Goal: Information Seeking & Learning: Learn about a topic

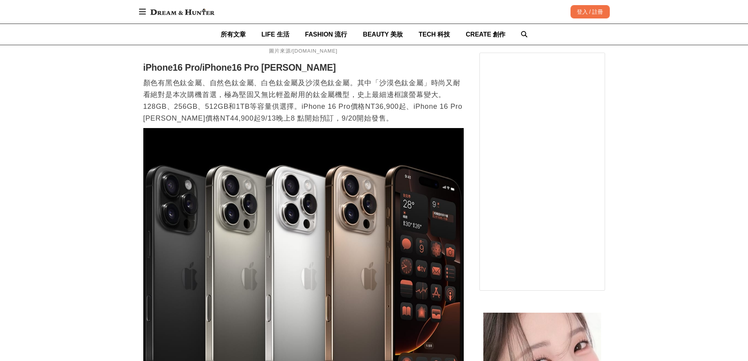
scroll to position [1017, 0]
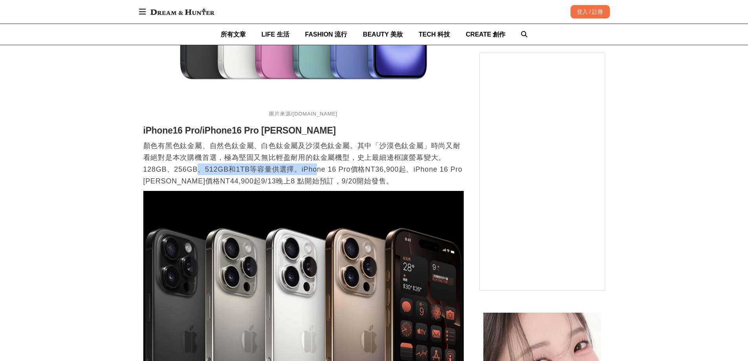
drag, startPoint x: 200, startPoint y: 164, endPoint x: 323, endPoint y: 166, distance: 123.2
click at [321, 166] on p "顏色有黑色鈦金屬、自然色鈦金屬、白色鈦金屬及沙漠色鈦金屬。其中「沙漠色鈦金屬」時尚又耐看絕對是本次購機首選，極為堅固又無比輕盈耐用的鈦金屬機型，史上最細邊框讓…" at bounding box center [303, 163] width 320 height 47
click at [323, 166] on p "顏色有黑色鈦金屬、自然色鈦金屬、白色鈦金屬及沙漠色鈦金屬。其中「沙漠色鈦金屬」時尚又耐看絕對是本次購機首選，極為堅固又無比輕盈耐用的鈦金屬機型，史上最細邊框讓…" at bounding box center [303, 163] width 320 height 47
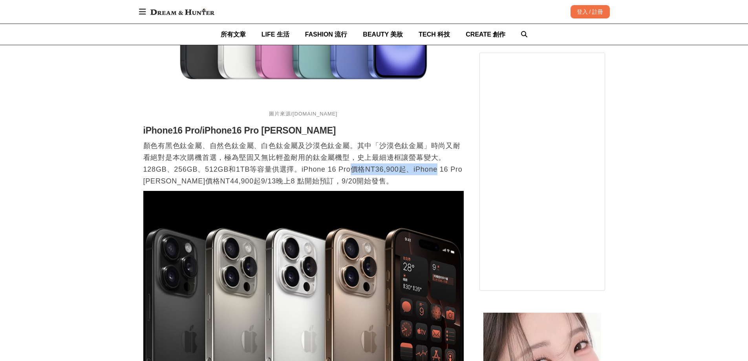
drag, startPoint x: 359, startPoint y: 168, endPoint x: 441, endPoint y: 170, distance: 81.7
click at [439, 171] on p "顏色有黑色鈦金屬、自然色鈦金屬、白色鈦金屬及沙漠色鈦金屬。其中「沙漠色鈦金屬」時尚又耐看絕對是本次購機首選，極為堅固又無比輕盈耐用的鈦金屬機型，史上最細邊框讓…" at bounding box center [303, 163] width 320 height 47
click at [442, 170] on p "顏色有黑色鈦金屬、自然色鈦金屬、白色鈦金屬及沙漠色鈦金屬。其中「沙漠色鈦金屬」時尚又耐看絕對是本次購機首選，極為堅固又無比輕盈耐用的鈦金屬機型，史上最細邊框讓…" at bounding box center [303, 163] width 320 height 47
drag, startPoint x: 418, startPoint y: 169, endPoint x: 359, endPoint y: 169, distance: 59.7
click at [389, 169] on p "顏色有黑色鈦金屬、自然色鈦金屬、白色鈦金屬及沙漠色鈦金屬。其中「沙漠色鈦金屬」時尚又耐看絕對是本次購機首選，極為堅固又無比輕盈耐用的鈦金屬機型，史上最細邊框讓…" at bounding box center [303, 163] width 320 height 47
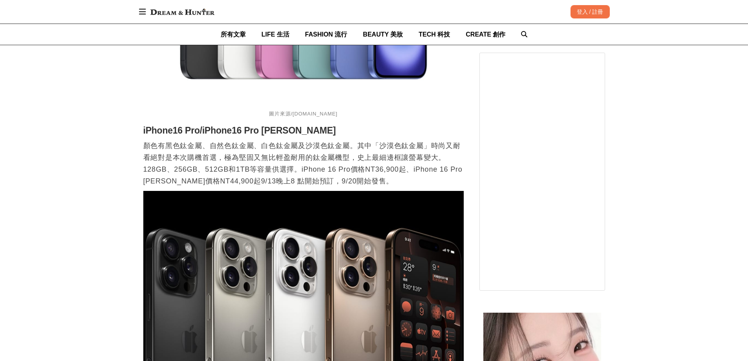
click at [359, 169] on p "顏色有黑色鈦金屬、自然色鈦金屬、白色鈦金屬及沙漠色鈦金屬。其中「沙漠色鈦金屬」時尚又耐看絕對是本次購機首選，極為堅固又無比輕盈耐用的鈦金屬機型，史上最細邊框讓…" at bounding box center [303, 163] width 320 height 47
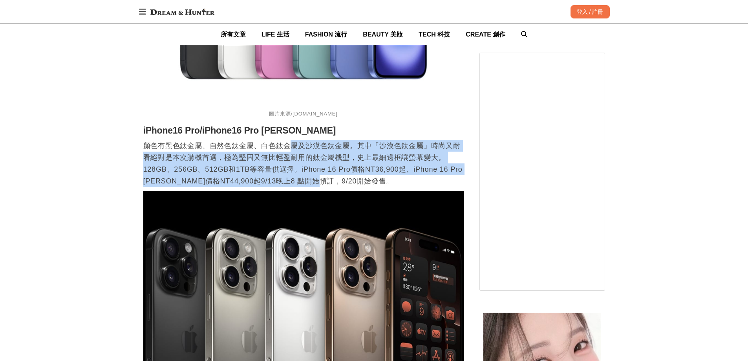
drag, startPoint x: 293, startPoint y: 142, endPoint x: 331, endPoint y: 182, distance: 54.7
click at [331, 182] on p "顏色有黑色鈦金屬、自然色鈦金屬、白色鈦金屬及沙漠色鈦金屬。其中「沙漠色鈦金屬」時尚又耐看絕對是本次購機首選，極為堅固又無比輕盈耐用的鈦金屬機型，史上最細邊框讓…" at bounding box center [303, 163] width 320 height 47
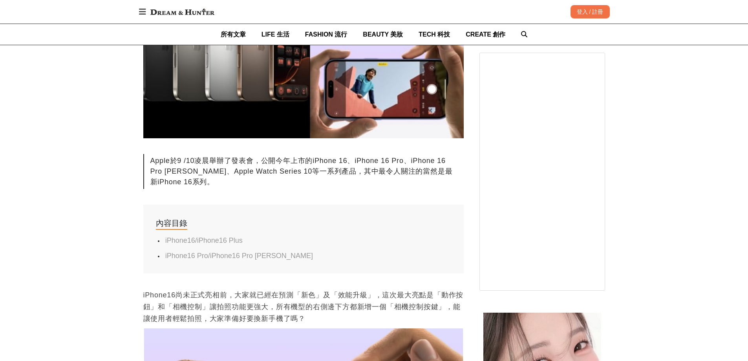
scroll to position [0, 0]
